Goal: Information Seeking & Learning: Check status

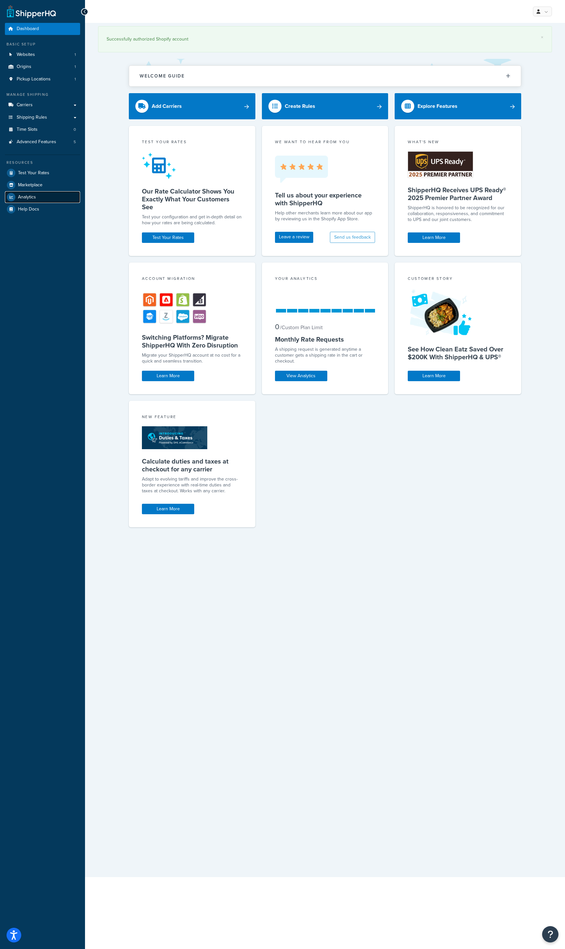
click at [31, 198] on span "Analytics" at bounding box center [27, 197] width 18 height 6
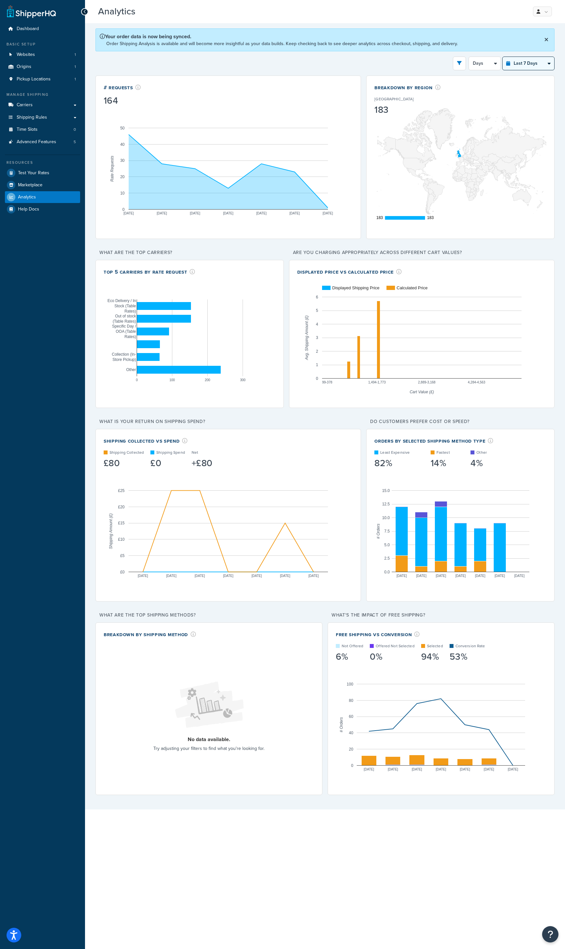
click at [535, 64] on select "Last 24 Hours Last 7 Days Last 30 Days Last 3 Months Last 6 Months Last 12 Mont…" at bounding box center [528, 63] width 52 height 13
select select "last_30_days"
click at [503, 57] on select "Last 24 Hours Last 7 Days Last 30 Days Last 3 Months Last 6 Months Last 12 Mont…" at bounding box center [528, 63] width 52 height 13
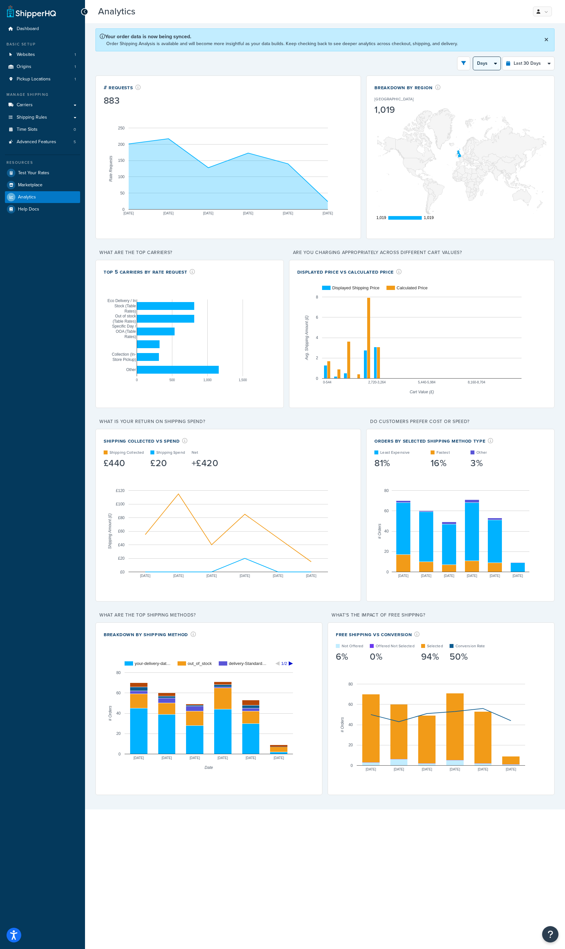
click at [492, 67] on select "Days Weeks" at bounding box center [486, 63] width 27 height 13
select select "1w"
click at [473, 57] on select "Days Weeks" at bounding box center [486, 63] width 27 height 13
